Goal: Transaction & Acquisition: Book appointment/travel/reservation

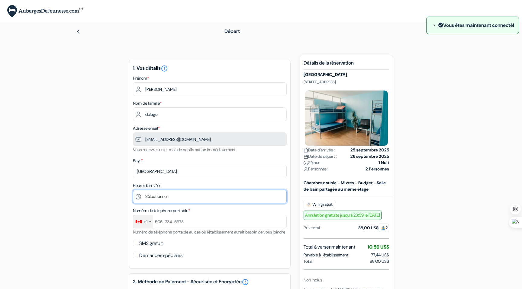
click at [161, 195] on select "Sélectionner 1:00 2:00 3:00 4:00 5:00 6:00 7:00 8:00 9:00 10:00 11:00 12:00 13:…" at bounding box center [210, 197] width 154 height 14
select select "17"
click at [133, 191] on select "Sélectionner 1:00 2:00 3:00 4:00 5:00 6:00 7:00 8:00 9:00 10:00 11:00 12:00 13:…" at bounding box center [210, 197] width 154 height 14
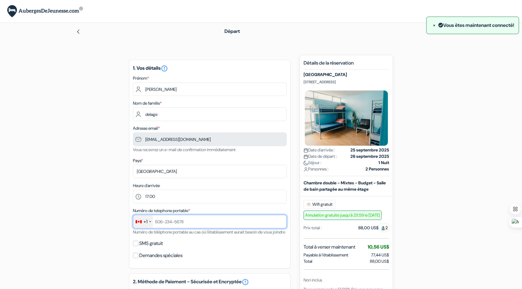
click at [162, 222] on input "text" at bounding box center [210, 222] width 154 height 14
type input "15146328136"
click at [150, 221] on div "+1" at bounding box center [143, 221] width 20 height 13
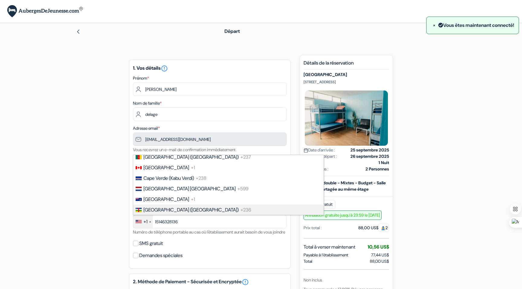
scroll to position [435, 0]
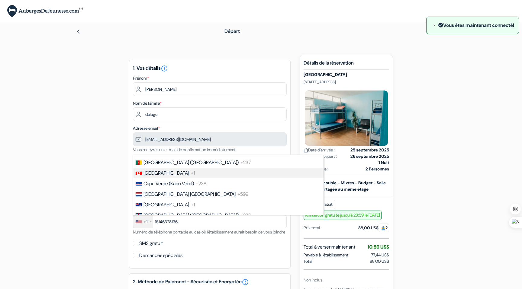
click at [155, 176] on span "Canada" at bounding box center [166, 173] width 46 height 6
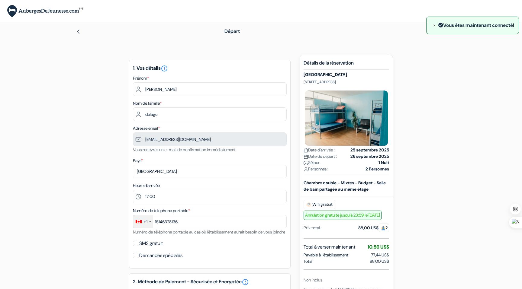
click at [108, 233] on div "add_box Auberge Polynesian Beach Club 2584 Lemon Rd, Honolulu, Etats Unis Détai…" at bounding box center [261, 291] width 399 height 472
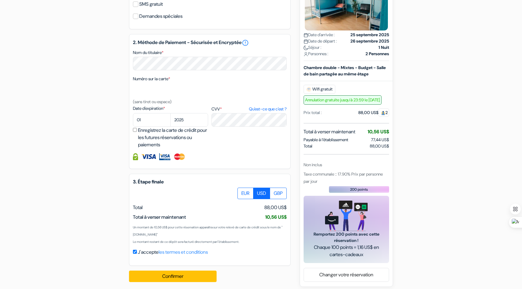
scroll to position [251, 0]
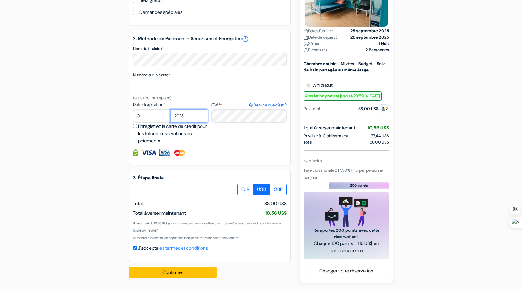
click at [188, 117] on select "2025 2026 2027 2028 2029 2030 2031 2032 2033 2034 2035 2036 2037 2038 2039 2040…" at bounding box center [189, 116] width 38 height 14
click at [142, 116] on select "01 02 03 04 05 06 07 08 09 10 11 12" at bounding box center [152, 116] width 38 height 14
select select "11"
click at [133, 111] on select "01 02 03 04 05 06 07 08 09 10 11 12" at bounding box center [152, 116] width 38 height 14
click at [187, 116] on select "2025 2026 2027 2028 2029 2030 2031 2032 2033 2034 2035 2036 2037 2038 2039 2040…" at bounding box center [189, 116] width 38 height 14
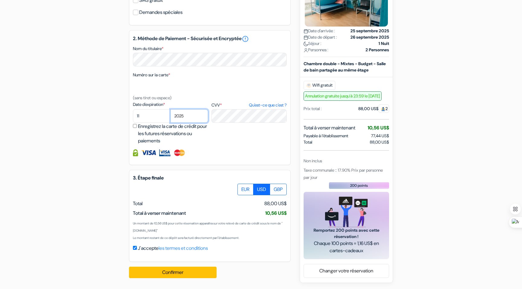
select select "2027"
click at [170, 111] on select "2025 2026 2027 2028 2029 2030 2031 2032 2033 2034 2035 2036 2037 2038 2039 2040…" at bounding box center [189, 116] width 38 height 14
click at [228, 107] on label "CVV * Qu'est-ce que c'est ?" at bounding box center [248, 105] width 75 height 6
click at [0, 0] on textarea "Nom du titulaire *" at bounding box center [0, 0] width 0 height 0
click at [218, 106] on label "CVV * Qu'est-ce que c'est ?" at bounding box center [248, 105] width 75 height 6
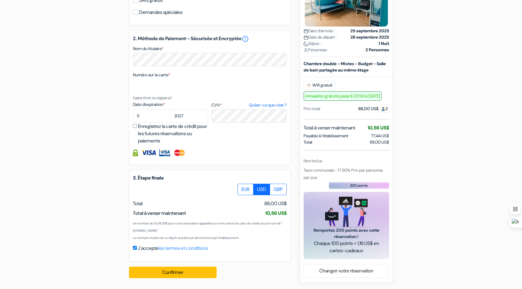
click at [0, 0] on textarea "Nom du titulaire *" at bounding box center [0, 0] width 0 height 0
click at [171, 272] on button "Confirmer Loading..." at bounding box center [173, 272] width 88 height 11
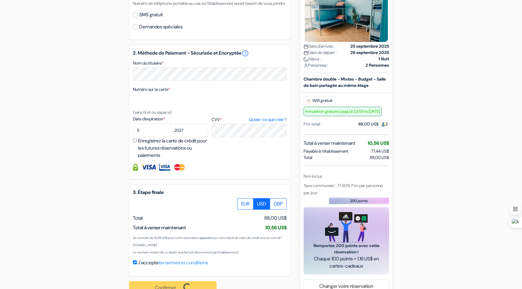
scroll to position [253, 0]
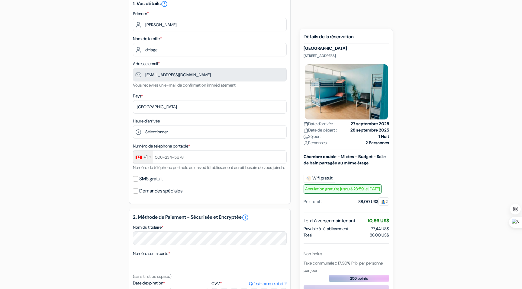
scroll to position [65, 0]
click at [191, 158] on input "text" at bounding box center [210, 157] width 154 height 14
click at [171, 132] on select "Sélectionner 1:00 2:00 3:00 4:00 5:00 6:00 7:00 8:00 9:00 10:00 11:00 12:00 13:…" at bounding box center [210, 132] width 154 height 14
select select "16"
click at [133, 125] on select "Sélectionner 1:00 2:00 3:00 4:00 5:00 6:00 7:00 8:00 9:00 10:00 11:00 12:00 13:…" at bounding box center [210, 132] width 154 height 14
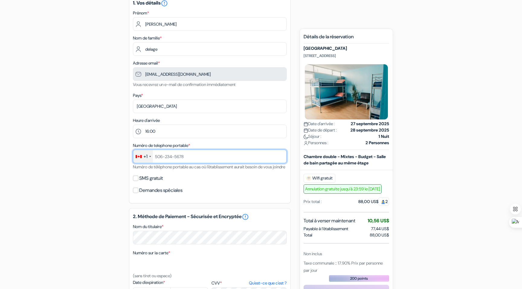
click at [162, 159] on input "text" at bounding box center [210, 157] width 154 height 14
type input "15146328136"
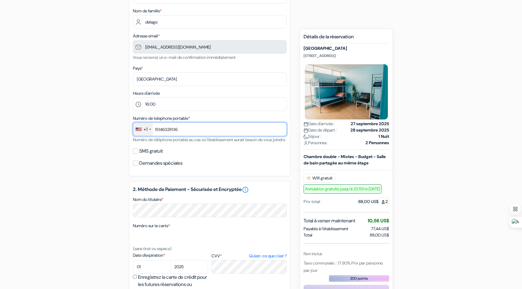
scroll to position [119, 0]
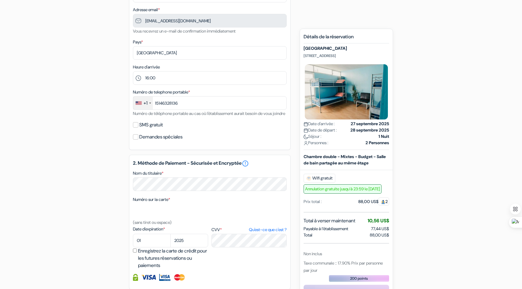
click at [152, 103] on div "+1" at bounding box center [143, 103] width 20 height 13
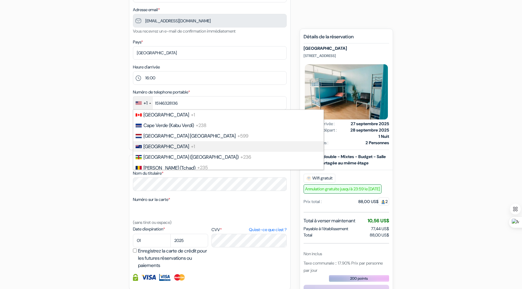
scroll to position [439, 0]
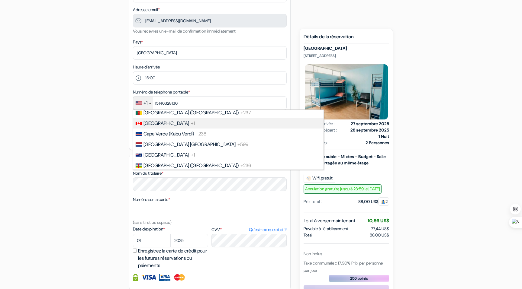
click at [154, 127] on span "Canada" at bounding box center [166, 123] width 46 height 6
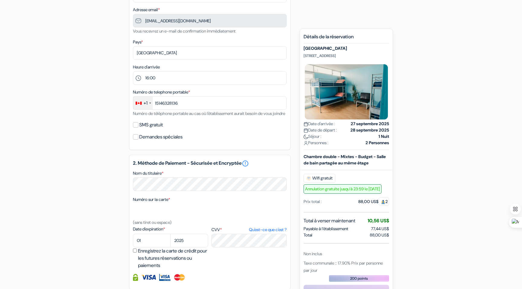
click at [116, 136] on div "add_box Auberge Polynesian Beach Club 2584 Lemon Rd, Honolulu, Etats Unis Détai…" at bounding box center [261, 172] width 399 height 472
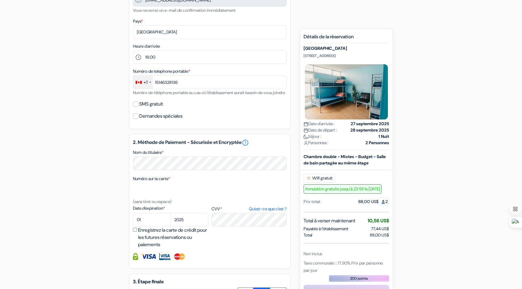
scroll to position [157, 0]
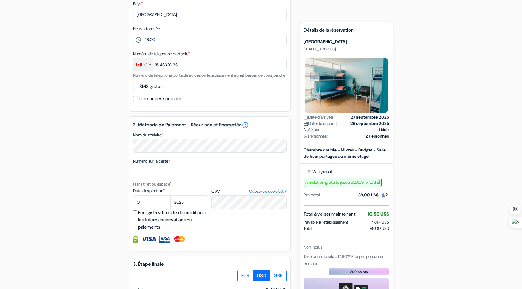
click at [112, 188] on div "add_box Auberge Polynesian Beach Club 2584 Lemon Rd, Honolulu, Etats Unis Détai…" at bounding box center [261, 134] width 399 height 472
click at [97, 207] on div "add_box Auberge Polynesian Beach Club 2584 Lemon Rd, Honolulu, Etats Unis Détai…" at bounding box center [261, 134] width 399 height 472
click at [155, 209] on select "01 02 03 04 05 06 07 08 09 10 11 12" at bounding box center [152, 203] width 38 height 14
select select "11"
click at [133, 204] on select "01 02 03 04 05 06 07 08 09 10 11 12" at bounding box center [152, 203] width 38 height 14
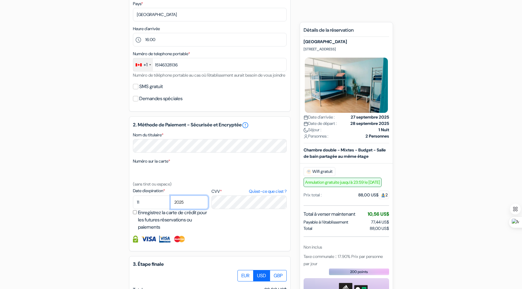
click at [190, 209] on select "2025 2026 2027 2028 2029 2030 2031 2032 2033 2034 2035 2036 2037 2038 2039 2040…" at bounding box center [189, 203] width 38 height 14
select select "2027"
click at [170, 204] on select "2025 2026 2027 2028 2029 2030 2031 2032 2033 2034 2035 2036 2037 2038 2039 2040…" at bounding box center [189, 203] width 38 height 14
click at [87, 231] on div "add_box Auberge Polynesian Beach Club 2584 Lemon Rd, Honolulu, Etats Unis Détai…" at bounding box center [261, 134] width 399 height 472
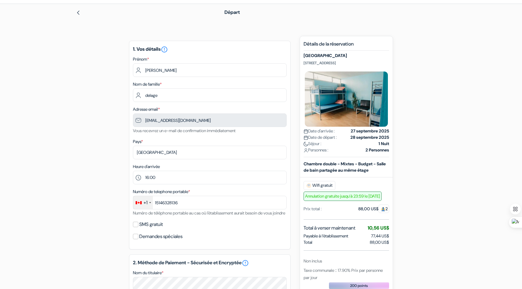
scroll to position [0, 0]
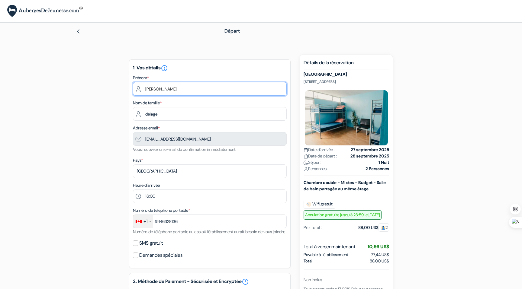
click at [161, 88] on input "franck" at bounding box center [210, 89] width 154 height 14
type input "Franck"
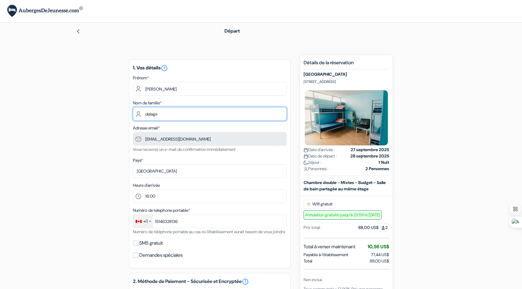
click at [165, 115] on input "delage" at bounding box center [210, 114] width 154 height 14
type input "Delage"
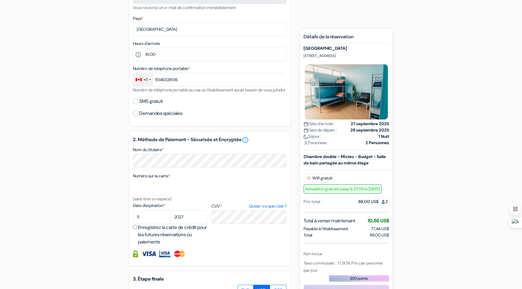
scroll to position [142, 0]
click at [95, 161] on div "add_box Auberge Polynesian Beach Club 2584 Lemon Rd, Honolulu, Etats Unis Détai…" at bounding box center [261, 149] width 399 height 472
click at [135, 117] on input "Demandes spéciales" at bounding box center [135, 113] width 5 height 5
checkbox input "true"
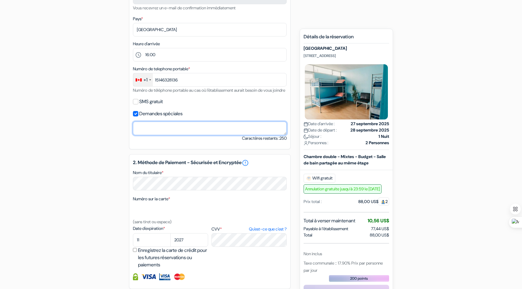
click at [139, 132] on textarea "Nom du titulaire *" at bounding box center [210, 129] width 154 height 14
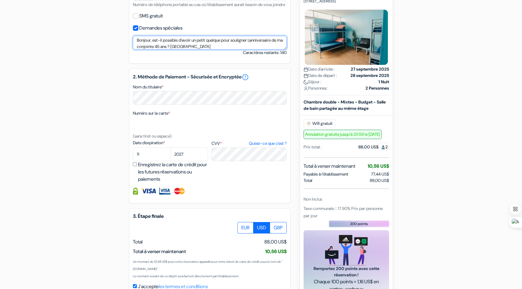
scroll to position [274, 0]
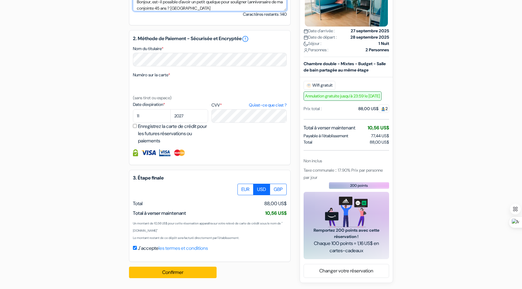
type textarea "Bonjour, est-il possible d'avoir un petit quelque pour souligner l,anniversaire…"
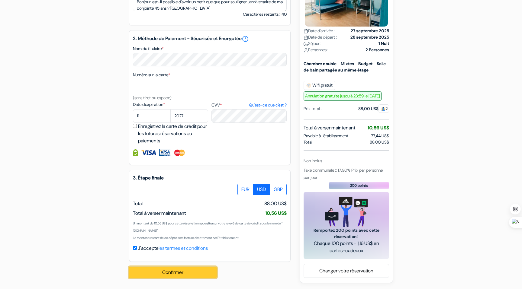
click at [173, 272] on button "Confirmer Loading..." at bounding box center [173, 272] width 88 height 11
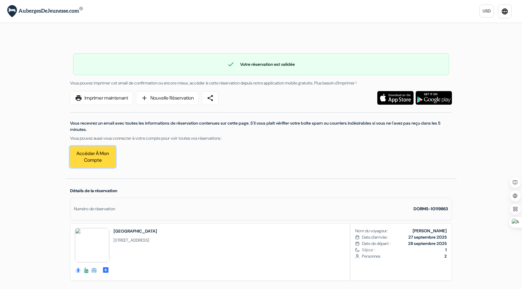
click at [97, 157] on link "Accéder à mon compte" at bounding box center [92, 156] width 45 height 21
